Goal: Transaction & Acquisition: Purchase product/service

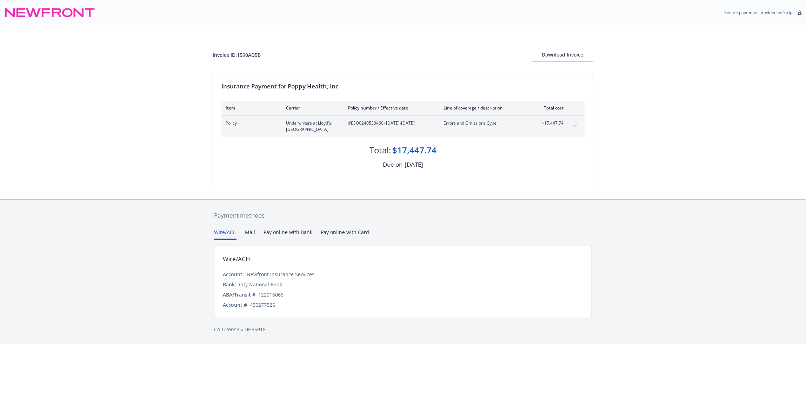
click at [290, 231] on button "Pay online with Bank" at bounding box center [288, 235] width 49 height 12
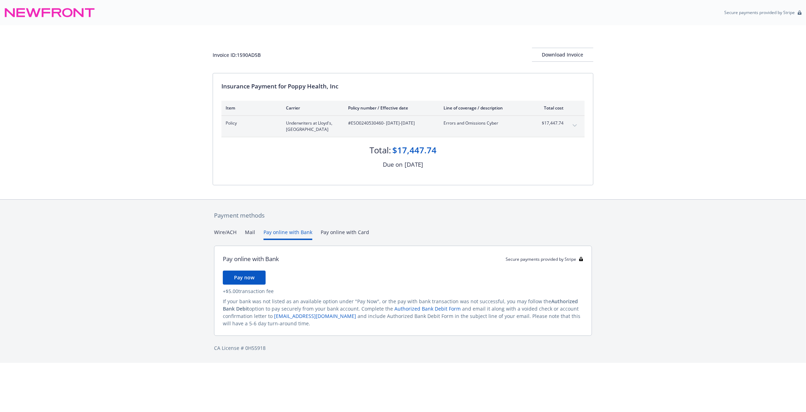
click at [346, 232] on button "Pay online with Card" at bounding box center [345, 235] width 48 height 12
click at [293, 234] on button "Pay online with Bank" at bounding box center [288, 235] width 49 height 12
click at [217, 233] on button "Wire/ACH" at bounding box center [225, 235] width 22 height 12
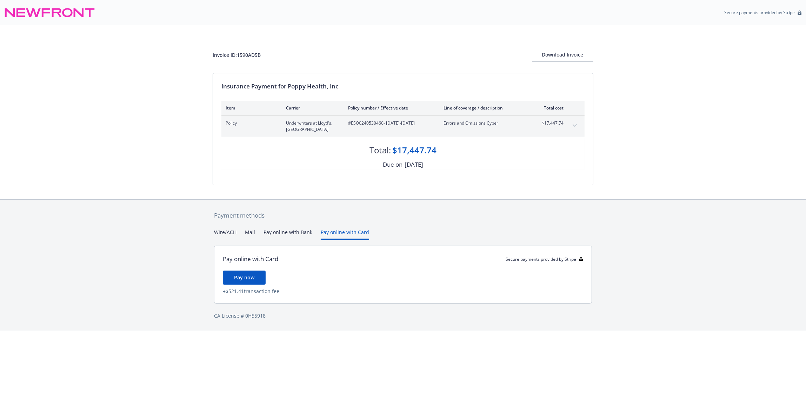
click at [337, 232] on button "Pay online with Card" at bounding box center [345, 235] width 48 height 12
click at [284, 232] on button "Pay online with Bank" at bounding box center [288, 235] width 49 height 12
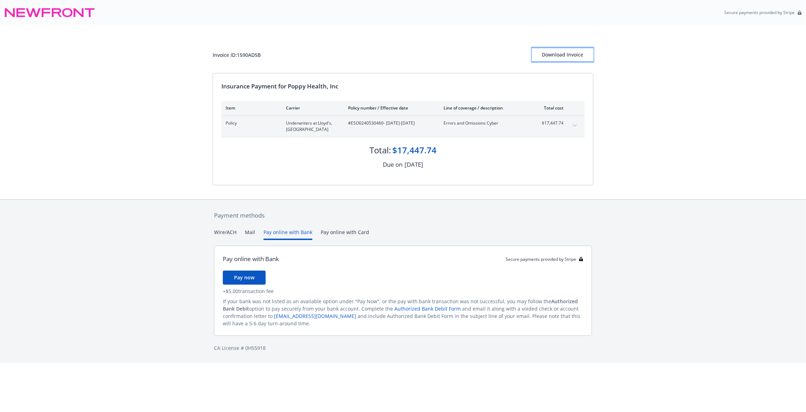
click at [571, 58] on div "Download Invoice" at bounding box center [562, 54] width 61 height 13
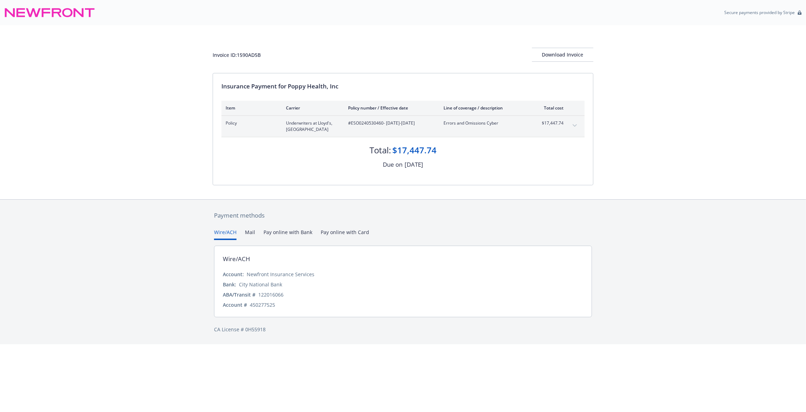
click at [138, 197] on div "Invoice ID: 1590AD5B Download Invoice Insurance Payment for Poppy Health, Inc I…" at bounding box center [403, 112] width 806 height 174
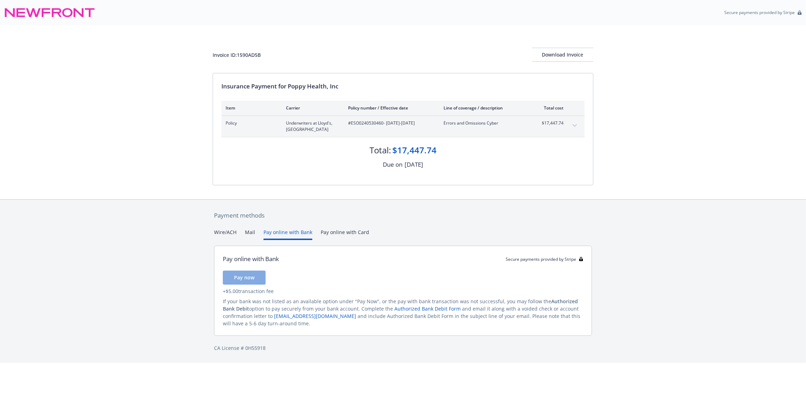
click at [287, 236] on button "Pay online with Bank" at bounding box center [288, 235] width 49 height 12
click at [264, 276] on button "Pay now" at bounding box center [244, 278] width 43 height 14
